Goal: Task Accomplishment & Management: Complete application form

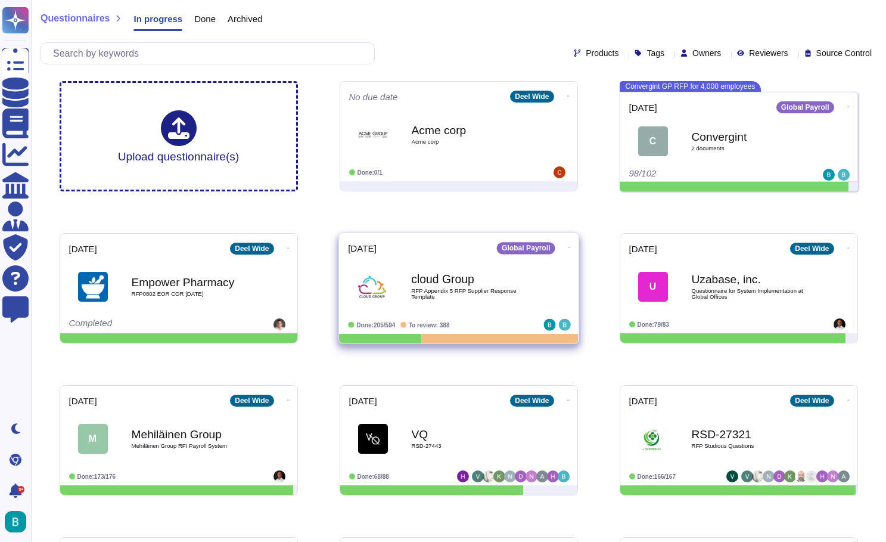
click at [500, 290] on span "RFP Appendix 5 RFP Supplier Response Template" at bounding box center [471, 293] width 120 height 11
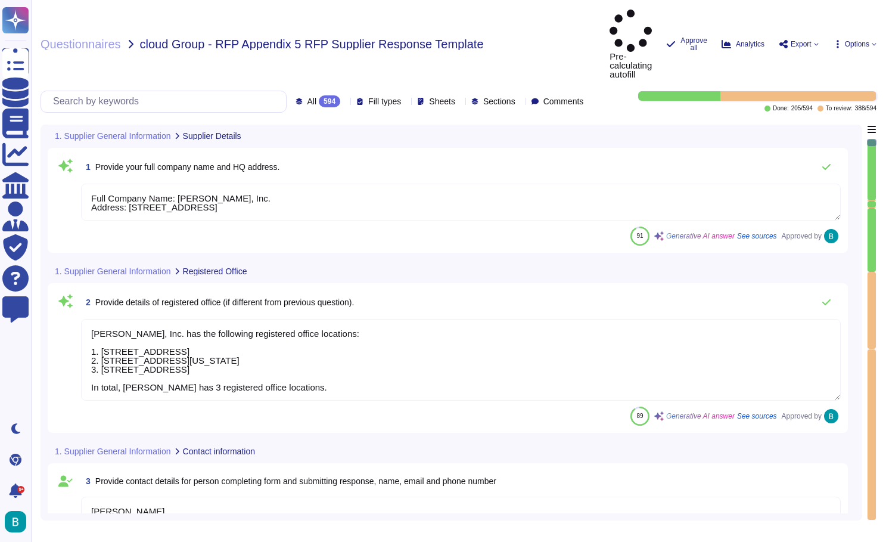
type textarea "Full Company Name: Deel, Inc. Address: 425 1st Street, Unit 1502, San Francisco…"
type textarea "Deel, Inc. has the following registered office locations: 1. 425 1st Street, Un…"
type textarea "Chris Carollo Account Executive, ENT chris.carollo@deel.com"
type textarea "Deel operates as a privately held company, officially known as Deel, Inc., and …"
type textarea "Deel has 7000+ employees globally."
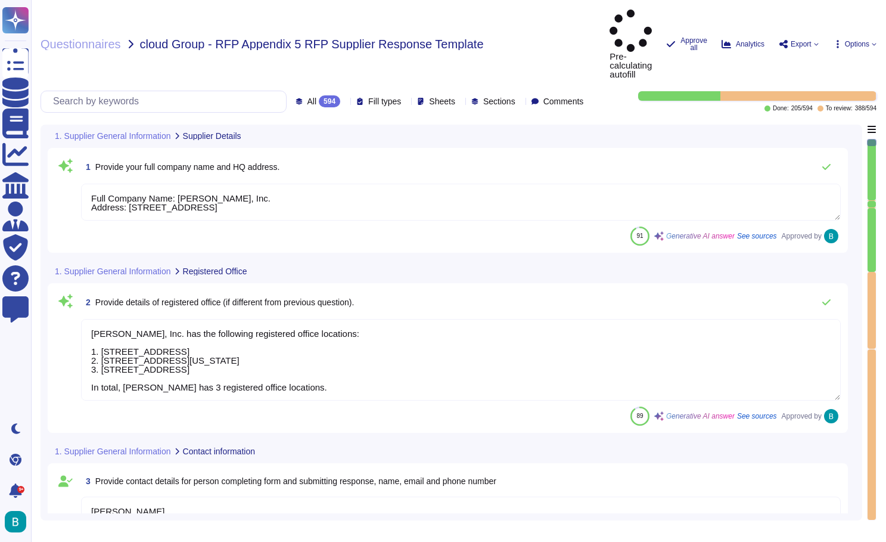
click at [723, 91] on div at bounding box center [797, 96] width 155 height 10
click at [718, 91] on div at bounding box center [679, 96] width 82 height 10
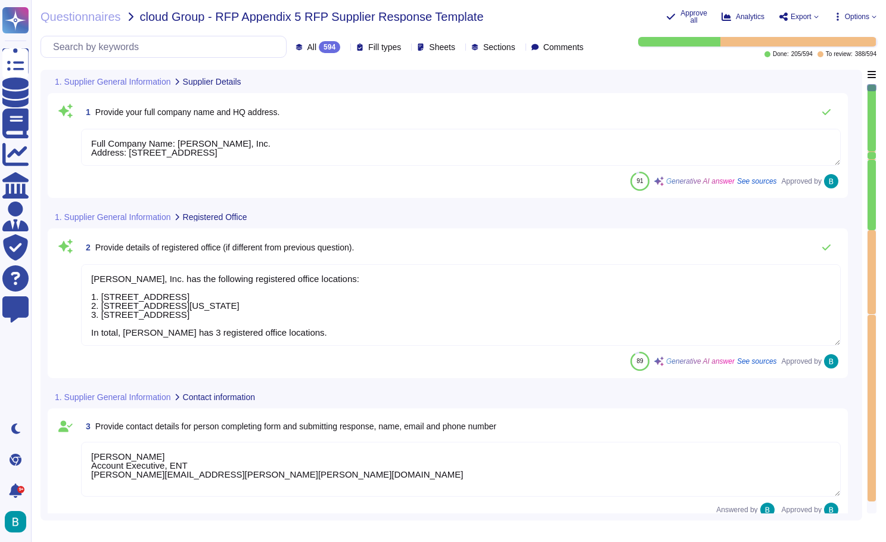
click at [871, 231] on div at bounding box center [871, 272] width 8 height 84
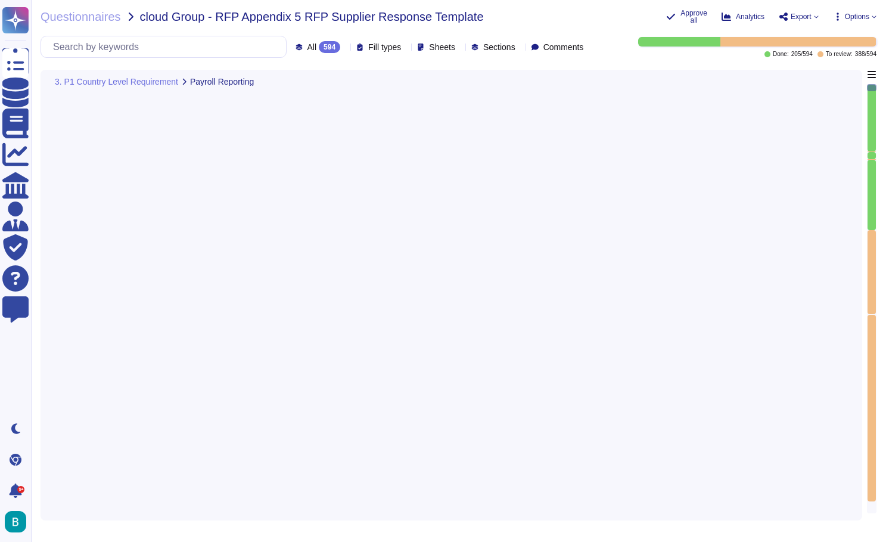
type textarea "To prepare and submit the necessary monthly reports to the INS, please follow t…"
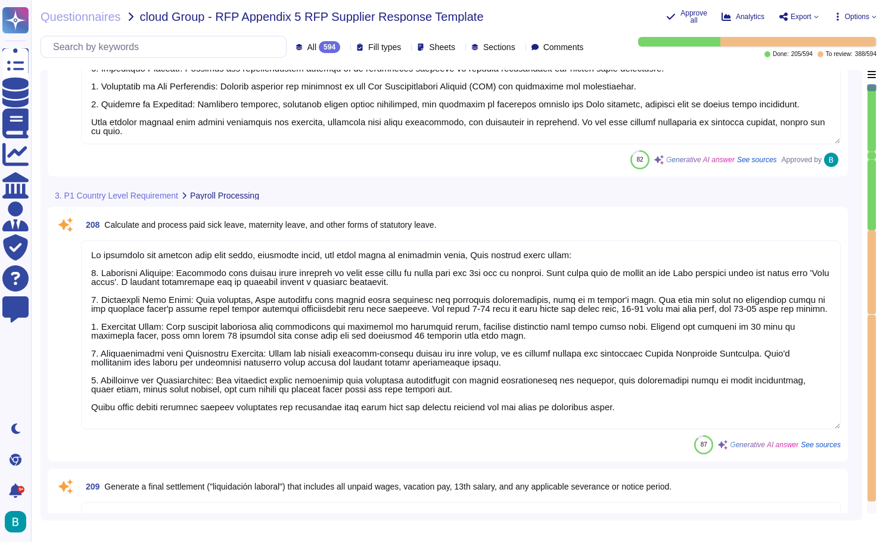
type textarea "Deel provides a structured payroll process that includes the generation of sala…"
type textarea "To calculate and process paid sick leave, maternity leave, and other forms of s…"
type textarea "The final settlement will include the following components: 1. Unpaid Wages: Al…"
type textarea "Deel accurately interprets and processes legal orders for garnishments, ensurin…"
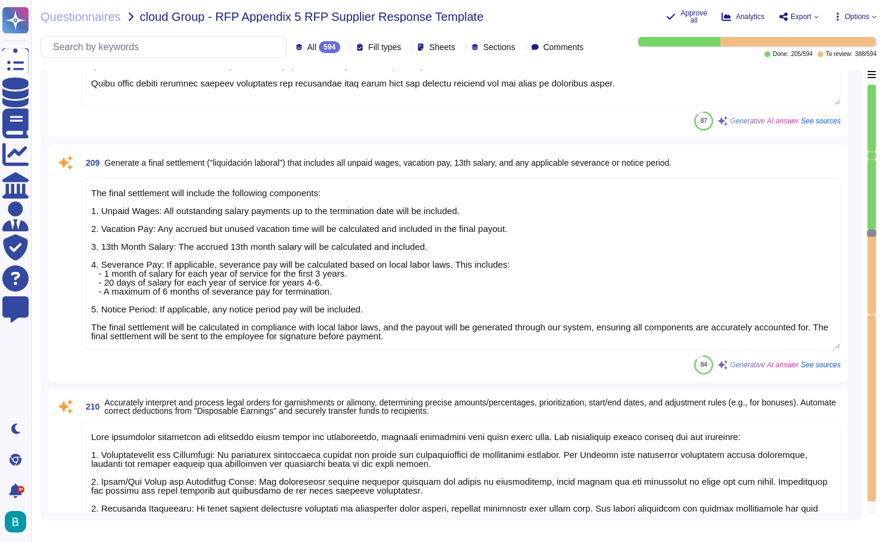
type textarea "To accurately calculate gross wages, the following steps are followed: 1. Gross…"
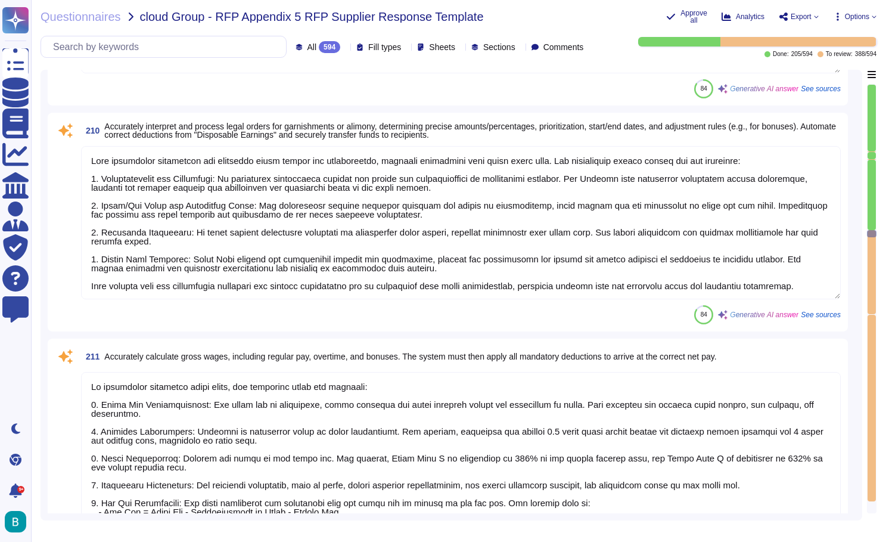
scroll to position [23860, 0]
type textarea "Deel manages the calculation, processing, and distribution of the 13th-month sa…"
type textarea "Alternative (if any) involve specific trade unions or associations."
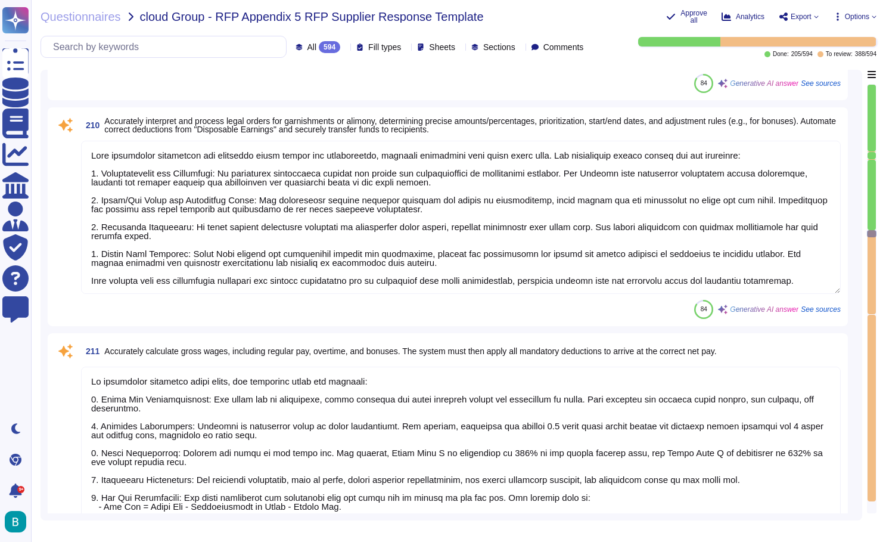
click at [568, 2] on div "Questionnaires cloud Group - RFP Appendix 5 RFP Supplier Response Template Appr…" at bounding box center [458, 271] width 855 height 542
click at [839, 1] on div "Questionnaires cloud Group - RFP Appendix 5 RFP Supplier Response Template Appr…" at bounding box center [458, 271] width 855 height 542
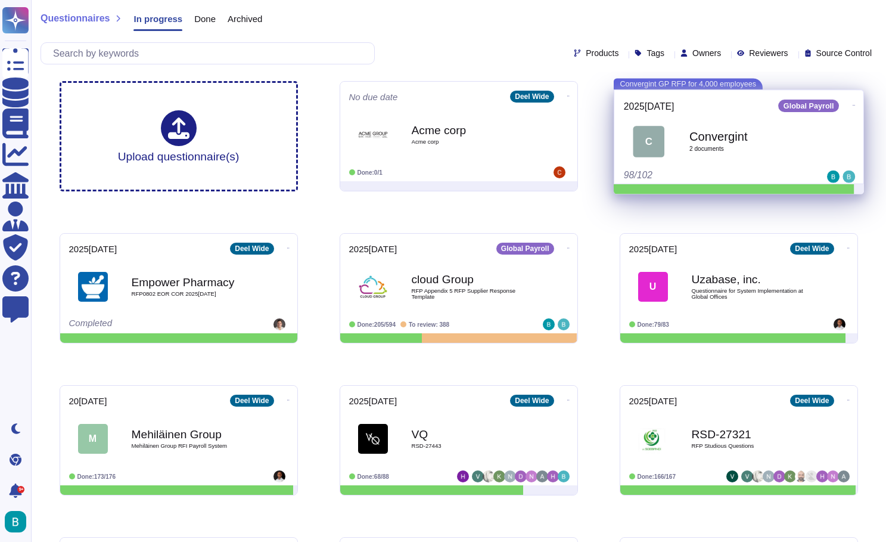
click at [700, 138] on b "Convergint" at bounding box center [751, 136] width 125 height 12
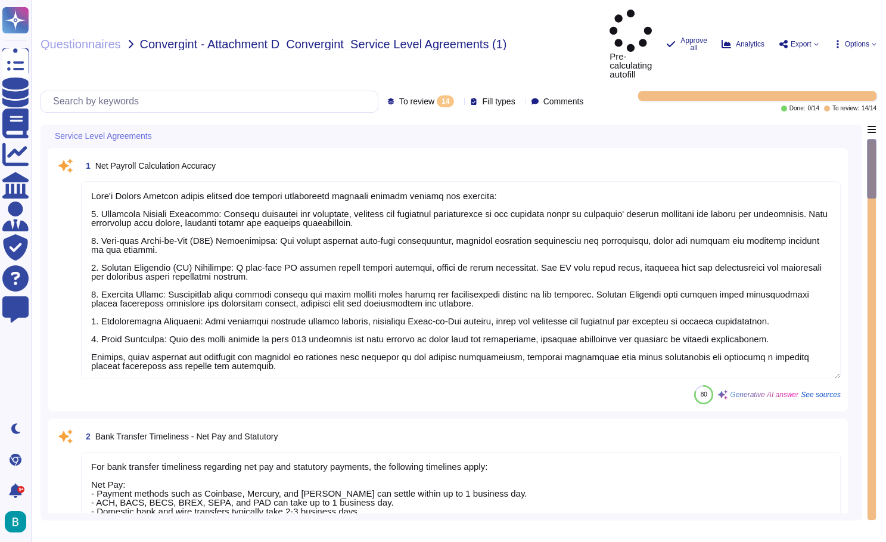
type textarea "[PERSON_NAME]'s Global Payroll system ensures net payroll calculation accuracy …"
type textarea "For bank transfer timeliness regarding net pay and statutory payments, the foll…"
type textarea "Deel ensures timely disbursement of payments to employees through a structured …"
type textarea "Deel ensures timely and accurate submission of statutory reports through a stru…"
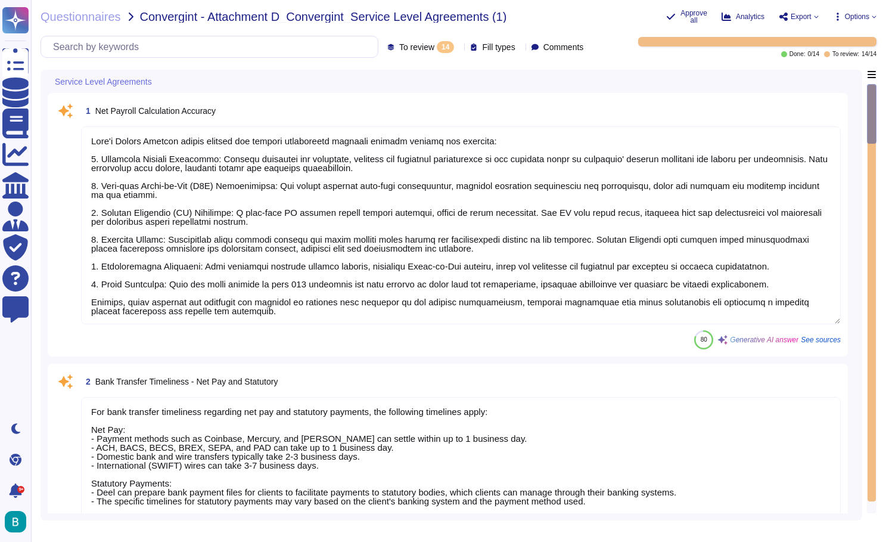
click at [367, 216] on textarea at bounding box center [461, 225] width 760 height 198
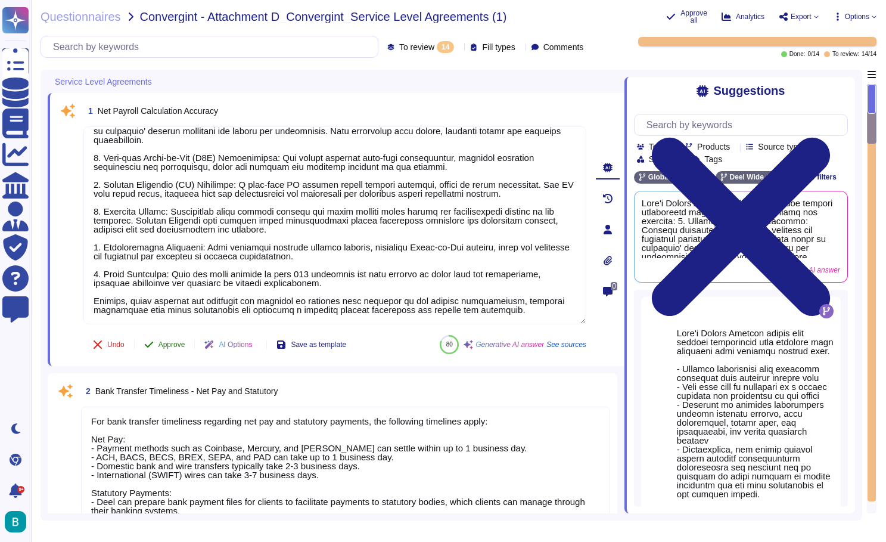
click at [185, 339] on button "Approve" at bounding box center [165, 344] width 60 height 24
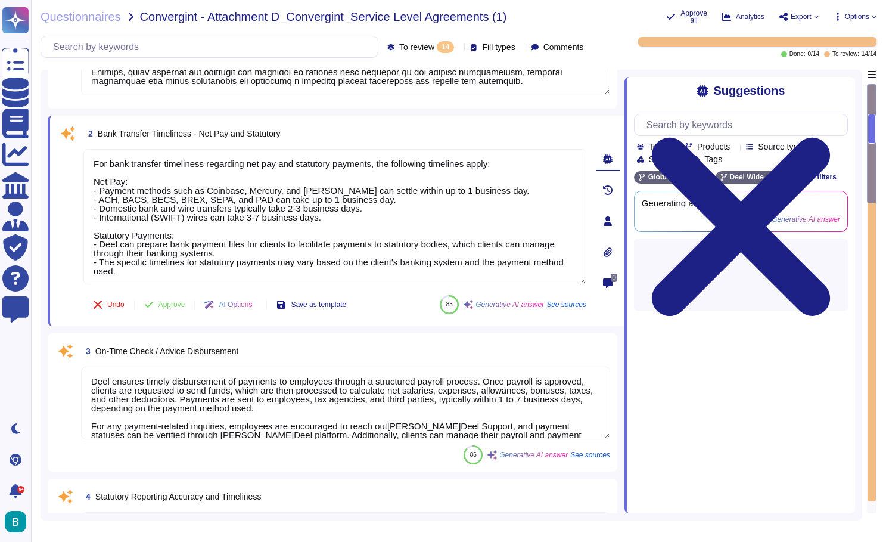
type textarea "Lore ipsumdo sitametcon adip elitsed doe tempo inc utlab etdolor m aliquaeni ad…"
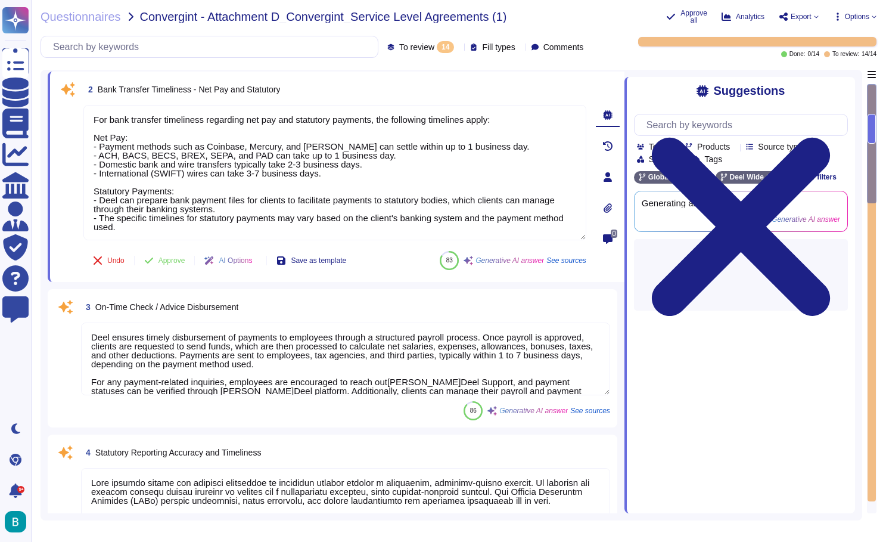
scroll to position [244, 0]
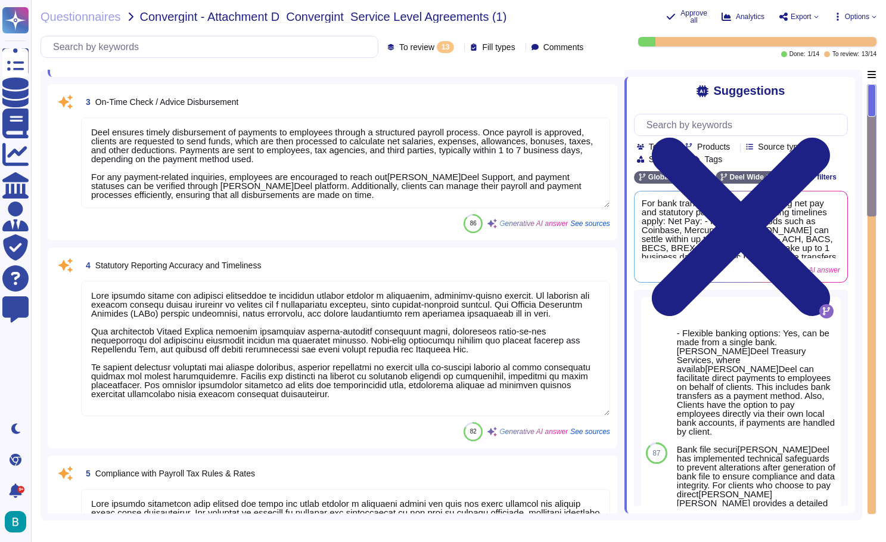
type textarea "For bank transfer timeliness regarding net pay and statutory payments, the foll…"
type textarea "Deel ensures timely disbursement of payments to employees through a structured …"
type textarea "Deel ensures timely and accurate submission of statutory reports through a stru…"
type textarea "Lore ipsumdo sitametcon adip elitsed doe tempo inc utlab etdolor m aliquaeni ad…"
type textarea "Deel ensures accurate and timely remittance payments for both net pay and statu…"
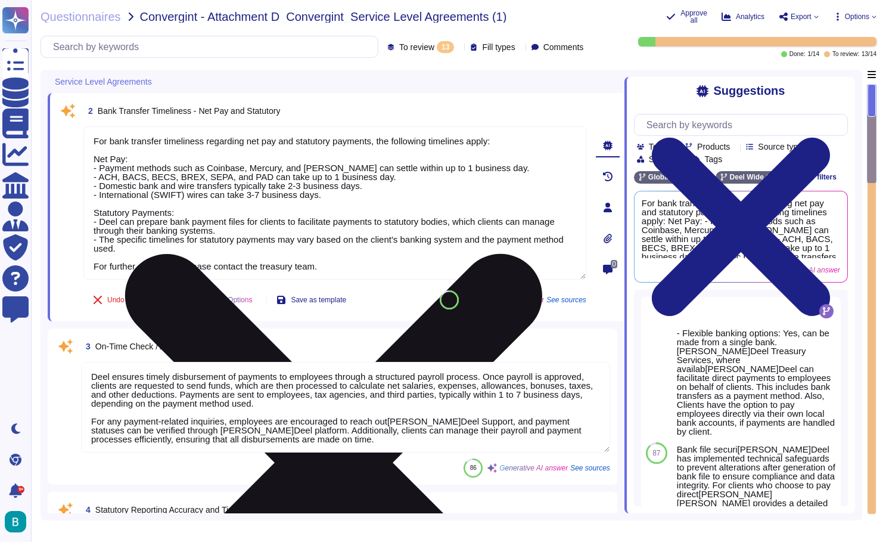
scroll to position [0, 0]
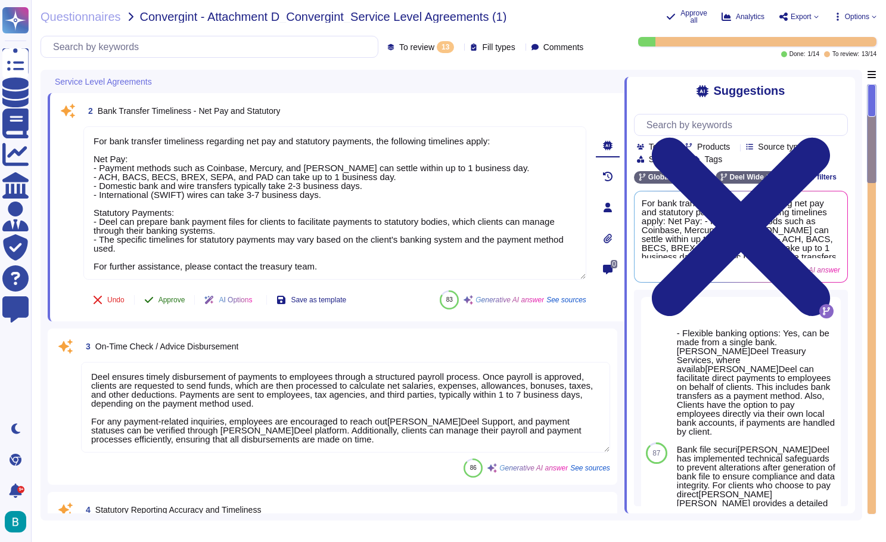
click at [178, 300] on span "Approve" at bounding box center [171, 299] width 27 height 7
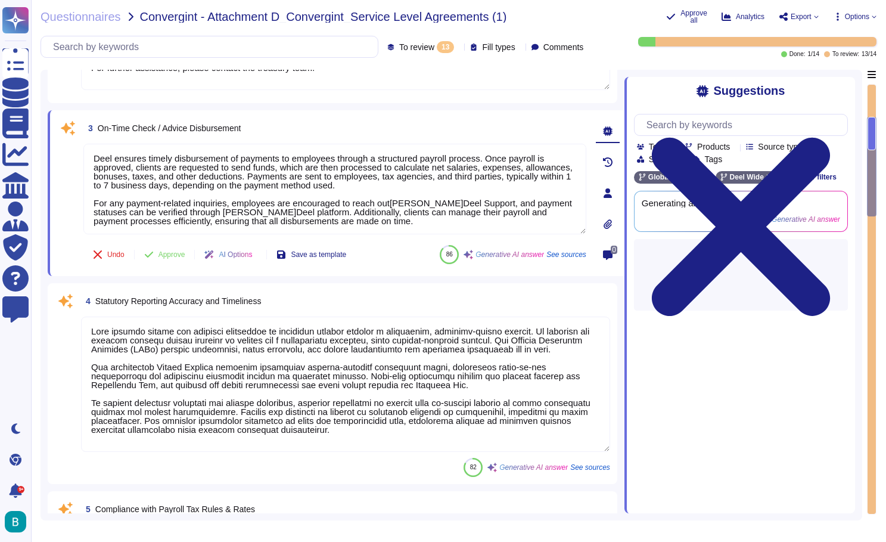
type textarea "Deel ensures accurate and timely remittance payments for both net pay and statu…"
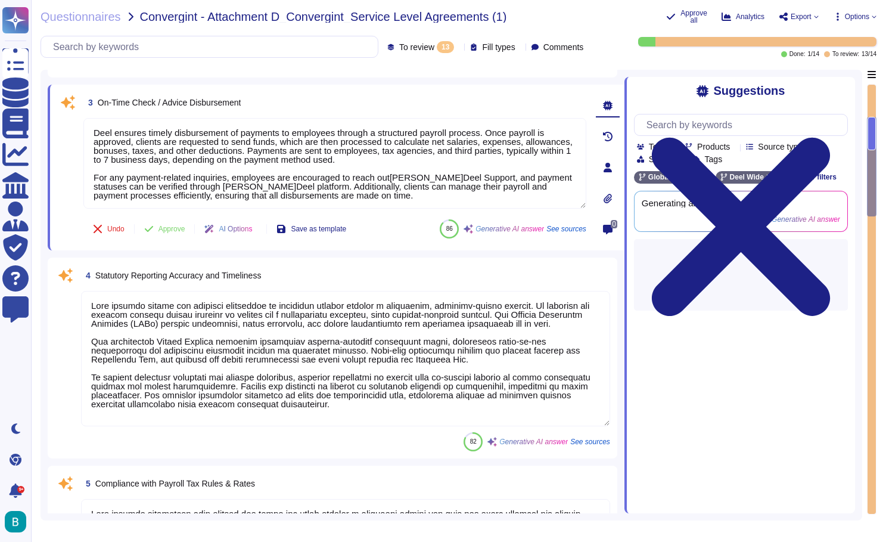
scroll to position [129, 0]
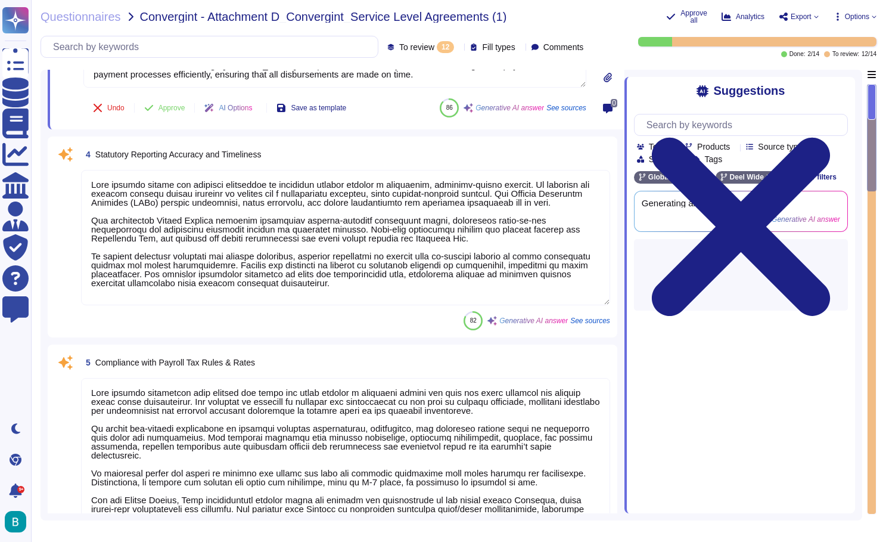
type textarea "Deel ensures timely disbursement of payments to employees through a structured …"
type textarea "Deel ensures timely and accurate submission of statutory reports through a stru…"
type textarea "Lore ipsumdo sitametcon adip elitsed doe tempo inc utlab etdolor m aliquaeni ad…"
type textarea "Deel ensures accurate and timely remittance payments for both net pay and statu…"
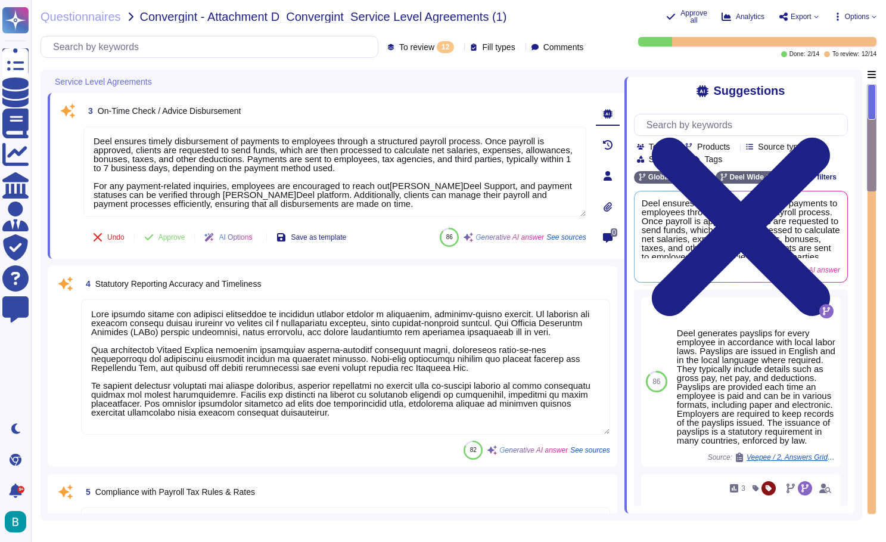
scroll to position [0, 0]
click at [176, 239] on span "Approve" at bounding box center [171, 237] width 27 height 7
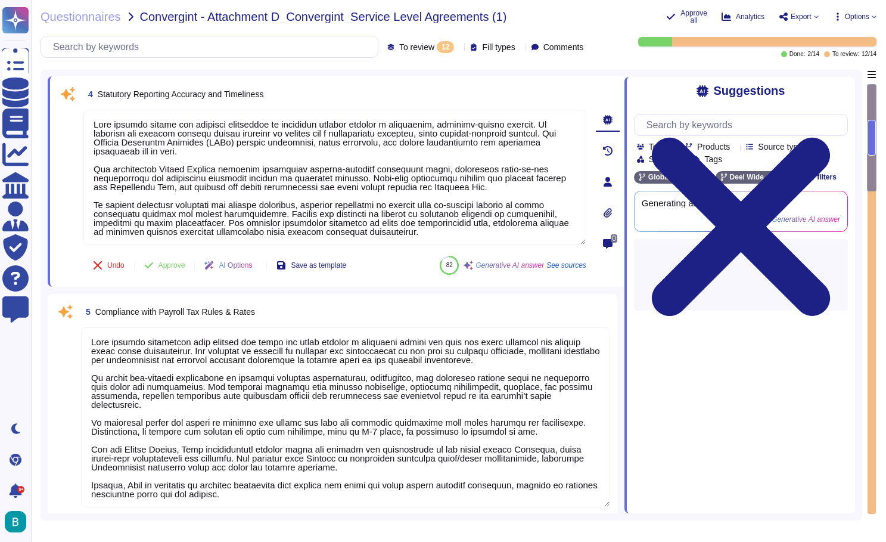
scroll to position [129, 0]
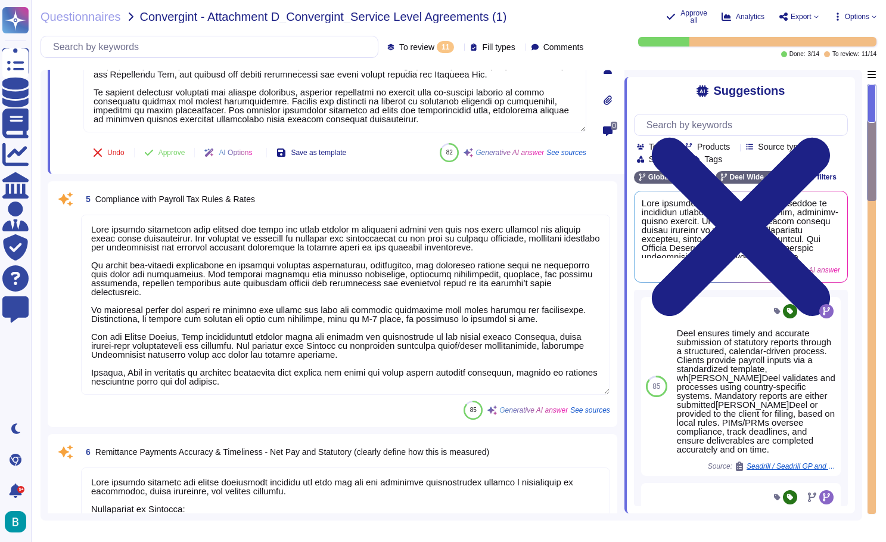
type textarea "Deel ensures timely and accurate submission of statutory reports through a stru…"
type textarea "Lore ipsumdo sitametcon adip elitsed doe tempo inc utlab etdolor m aliquaeni ad…"
type textarea "Deel ensures accurate and timely remittance payments for both net pay and statu…"
type textarea "[PERSON_NAME]el strives to maintain a minimum of 99.99% uptime, ensuring high a…"
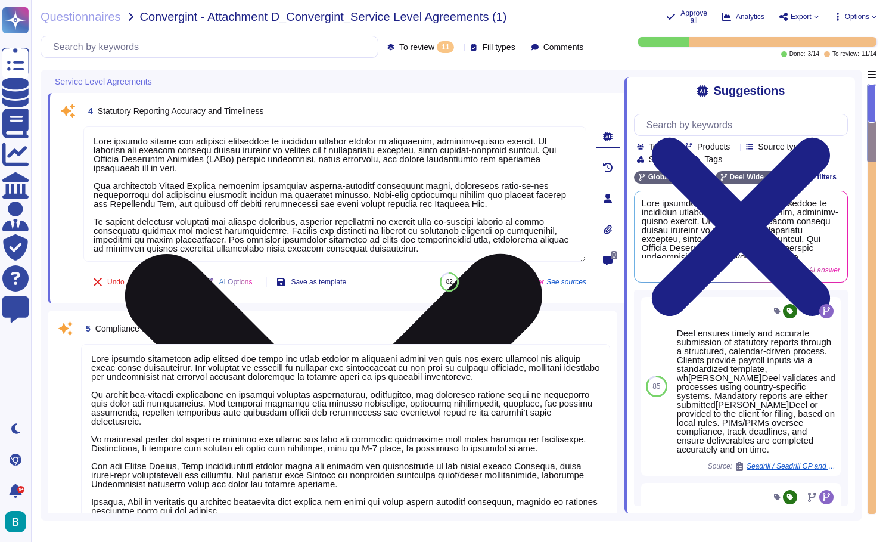
scroll to position [0, 0]
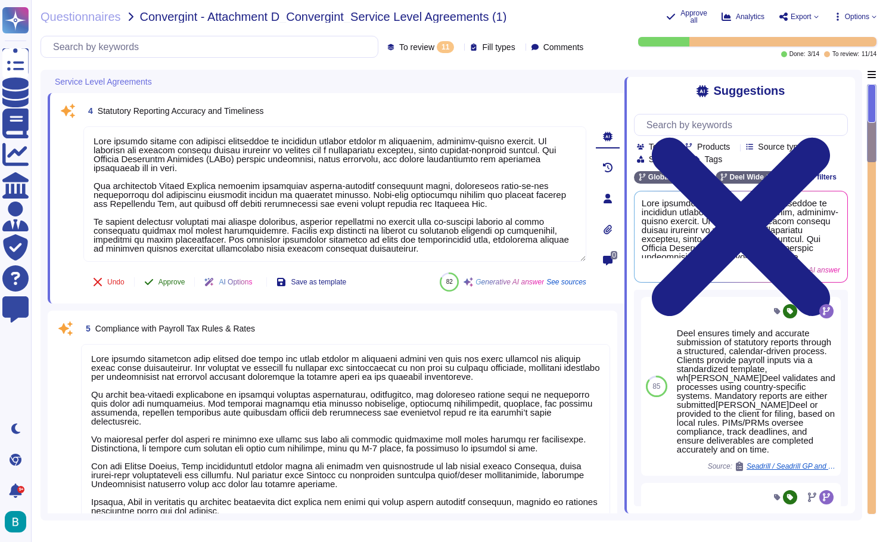
click at [178, 284] on span "Approve" at bounding box center [171, 281] width 27 height 7
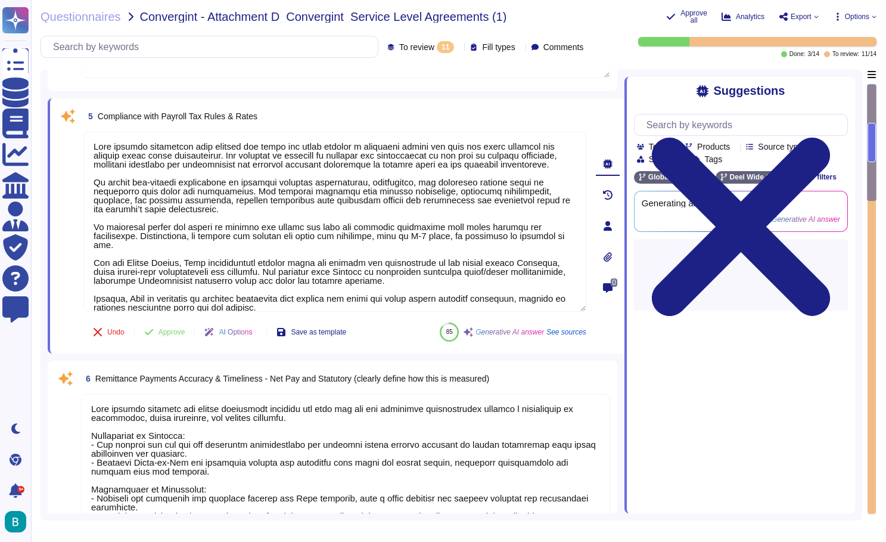
type textarea "[PERSON_NAME]el strives to maintain a minimum of 99.99% uptime, ensuring high a…"
type textarea "[PERSON_NAME]'s reporting features support timely delivery of reports to third …"
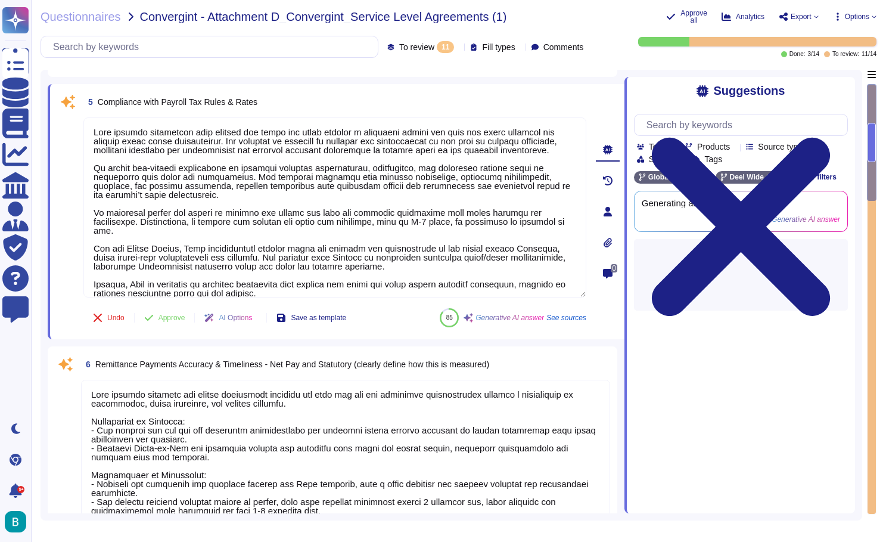
scroll to position [182, 0]
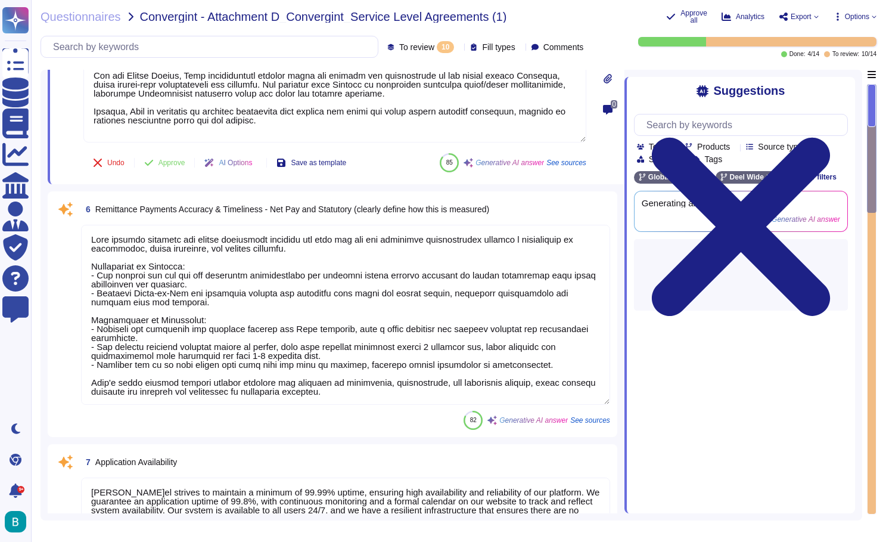
type textarea "Lore ipsumdo sitametcon adip elitsed doe tempo inc utlab etdolor m aliquaeni ad…"
type textarea "Deel ensures accurate and timely remittance payments for both net pay and statu…"
type textarea "[PERSON_NAME]el strives to maintain a minimum of 99.99% uptime, ensuring high a…"
type textarea "[PERSON_NAME]'s reporting features support timely delivery of reports to third …"
type textarea "Deel ensures garnishments are applied accurately and in compliance with legal r…"
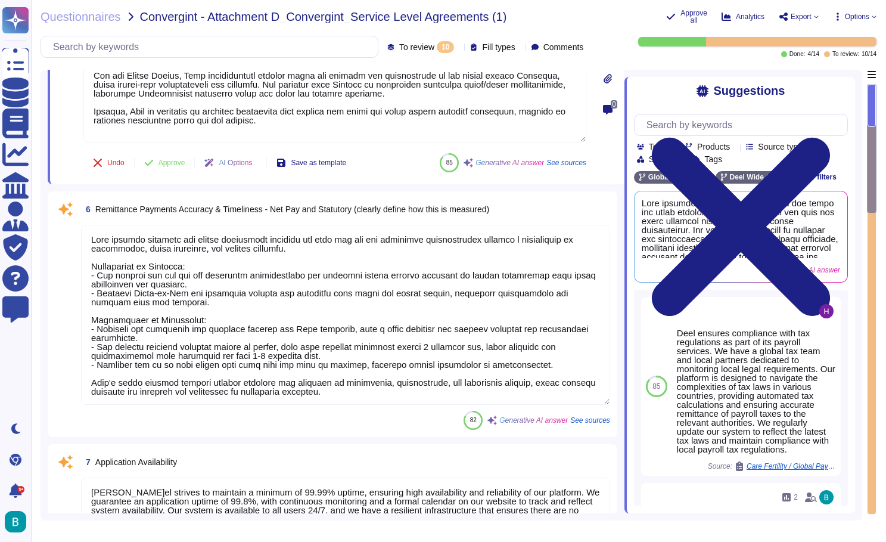
click at [223, 320] on textarea at bounding box center [345, 315] width 529 height 180
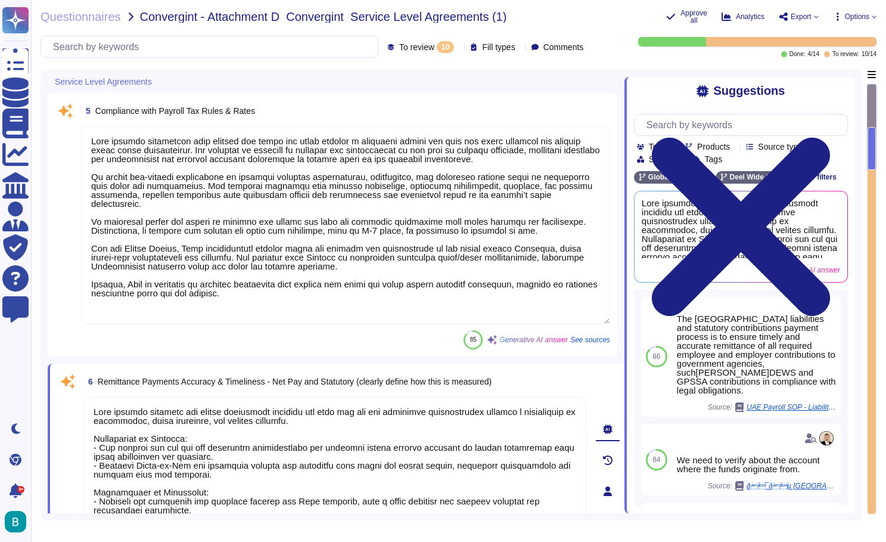
scroll to position [0, 0]
click at [236, 262] on textarea at bounding box center [345, 225] width 529 height 198
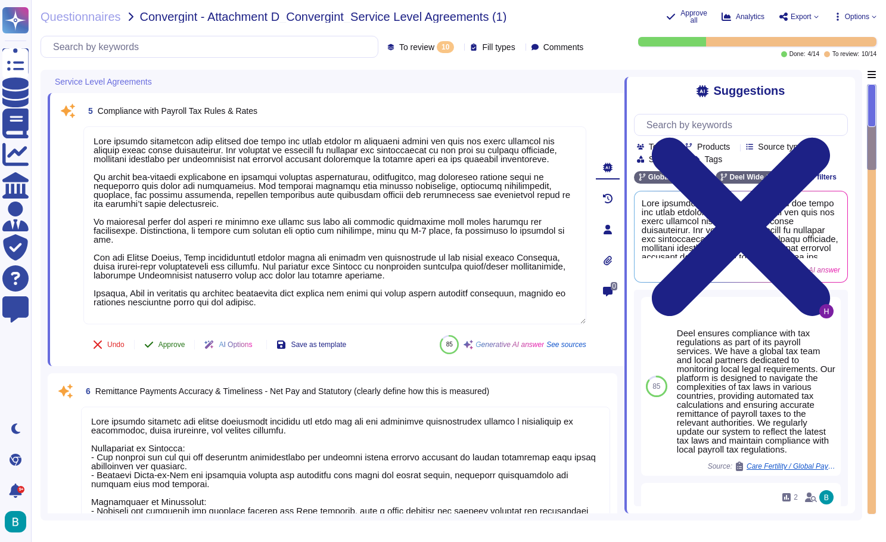
click at [172, 343] on span "Approve" at bounding box center [171, 344] width 27 height 7
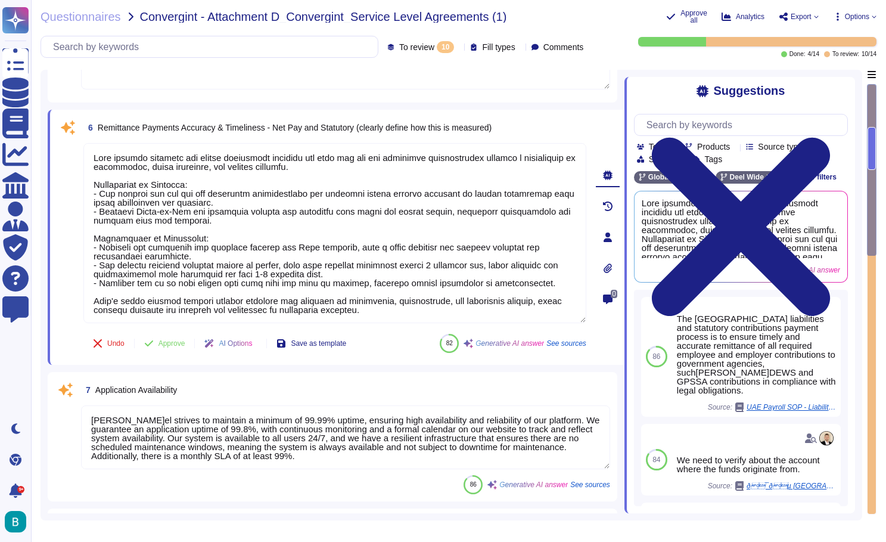
type textarea "Deel ensures garnishments are applied accurately and in compliance with legal r…"
type textarea "Deel strives to maintain a minimum of 99.99% uptime, ensuring high availability…"
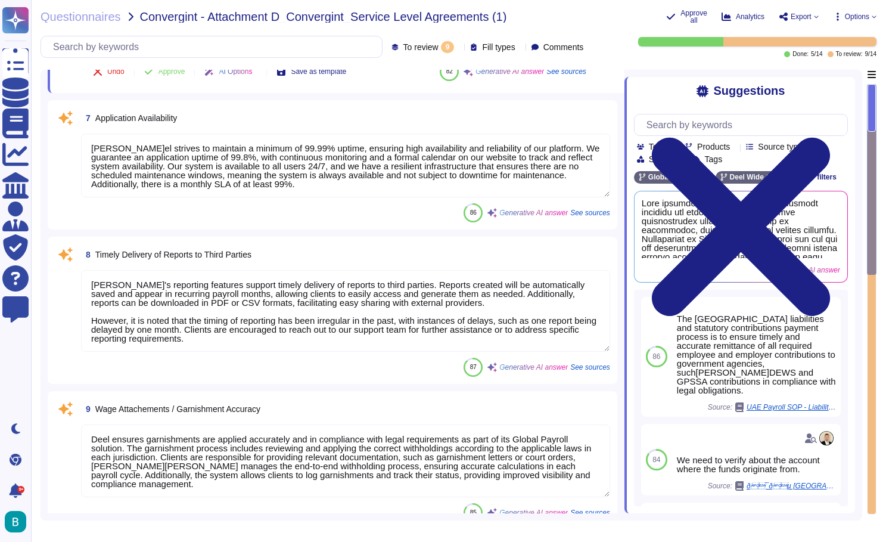
type textarea "[PERSON_NAME]el emphasizes the importance of adhering to calendar deadlines to …"
type textarea "Deel ensures accurate and timely remittance payments for both net pay and statu…"
type textarea "[PERSON_NAME]el strives to maintain a minimum of 99.99% uptime, ensuring high a…"
type textarea "[PERSON_NAME]'s reporting features support timely delivery of reports to third …"
type textarea "Deel ensures garnishments are applied accurately and in compliance with legal r…"
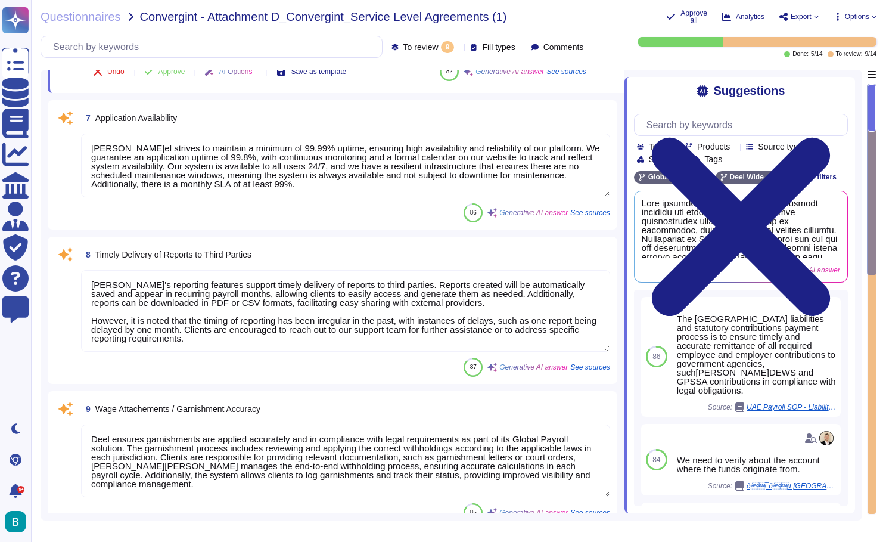
type textarea "Deel strives to maintain a minimum of 99.99% uptime, ensuring high availability…"
type textarea "Sales to complete"
